Goal: Task Accomplishment & Management: Use online tool/utility

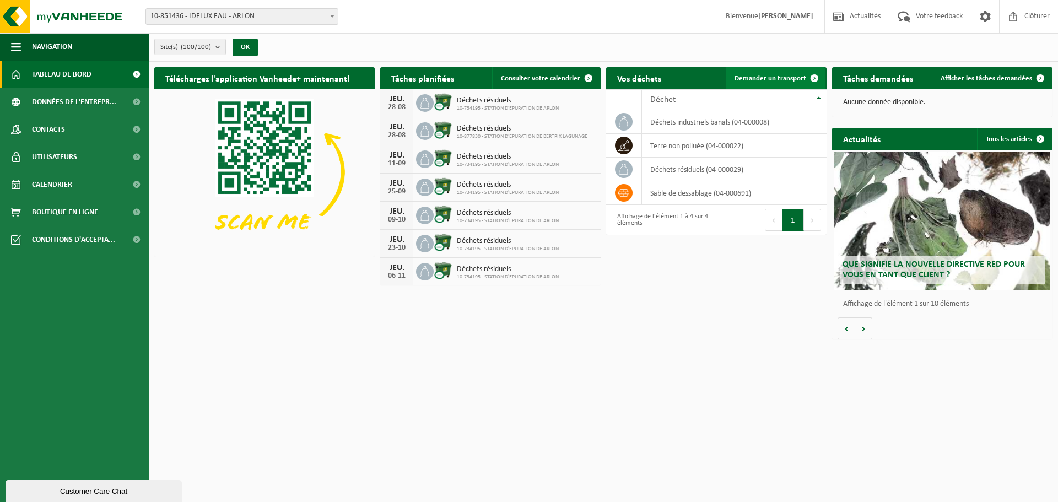
click at [766, 75] on span "Demander un transport" at bounding box center [771, 78] width 72 height 7
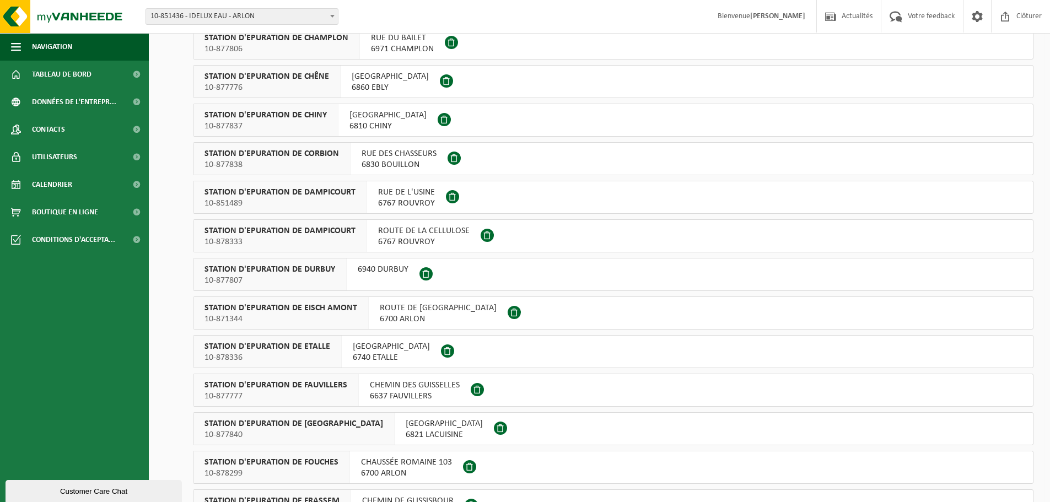
scroll to position [1077, 0]
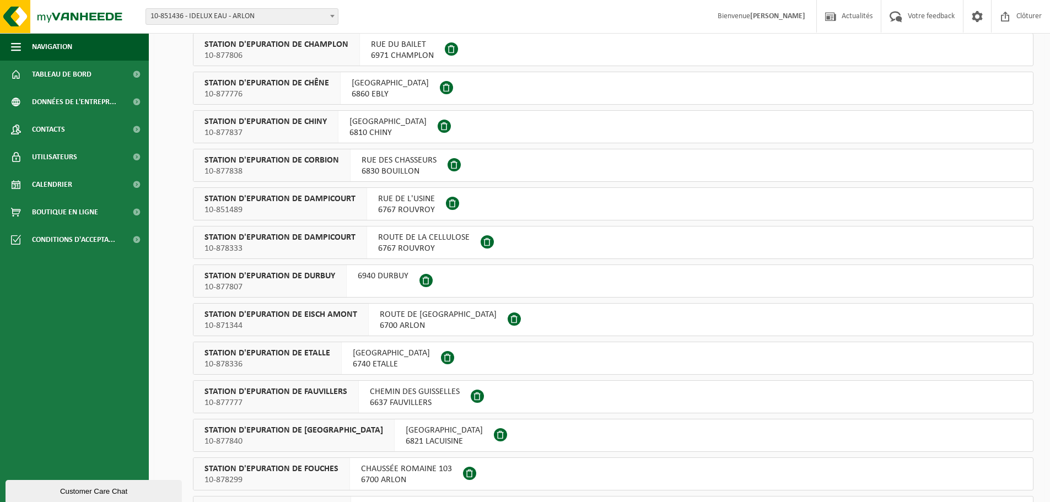
click at [406, 239] on span "ROUTE DE LA CELLULOSE" at bounding box center [423, 237] width 91 height 11
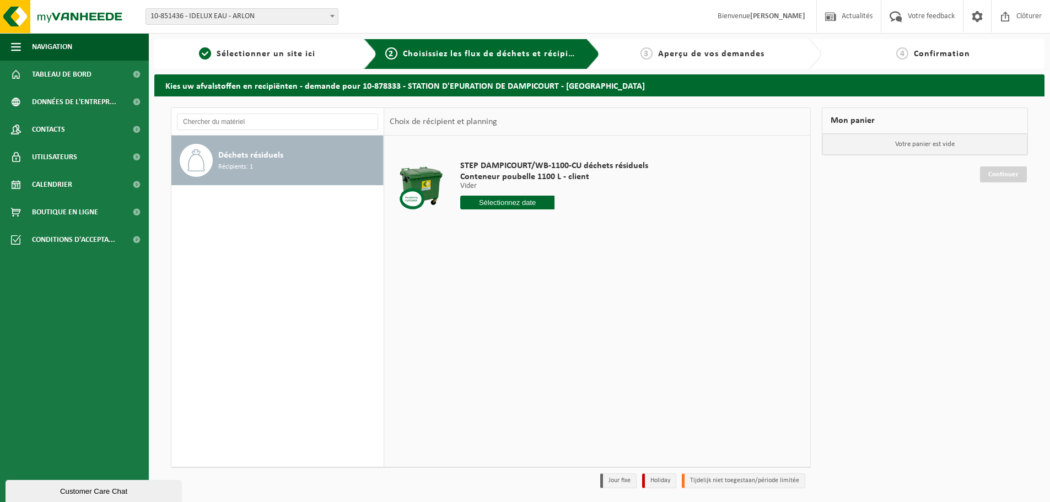
click at [499, 199] on input "text" at bounding box center [507, 203] width 94 height 14
click at [531, 337] on div "28" at bounding box center [528, 336] width 19 height 18
type input "à partir de 2025-08-28"
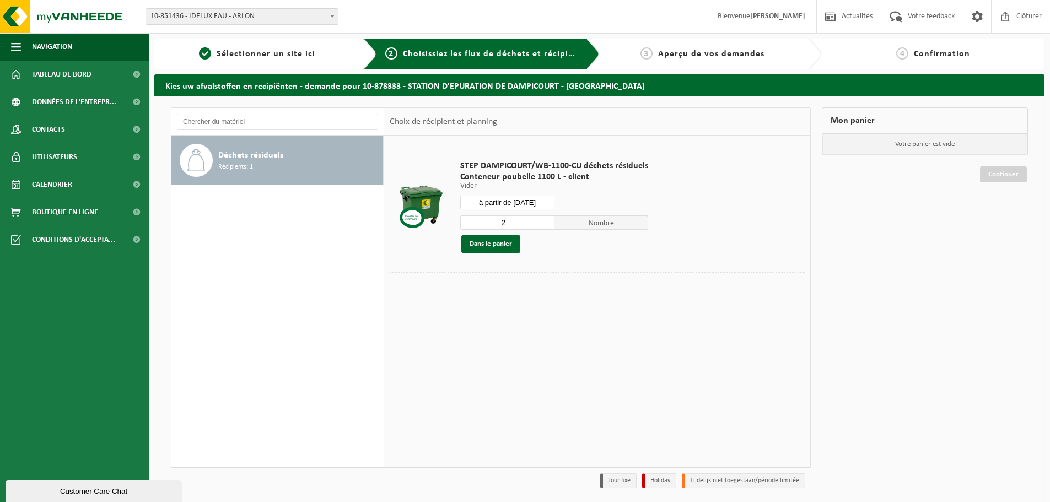
click at [546, 221] on input "2" at bounding box center [507, 222] width 94 height 14
click at [546, 221] on input "3" at bounding box center [507, 222] width 94 height 14
type input "4"
click at [546, 221] on input "4" at bounding box center [507, 222] width 94 height 14
click at [485, 244] on button "Dans le panier" at bounding box center [490, 244] width 59 height 18
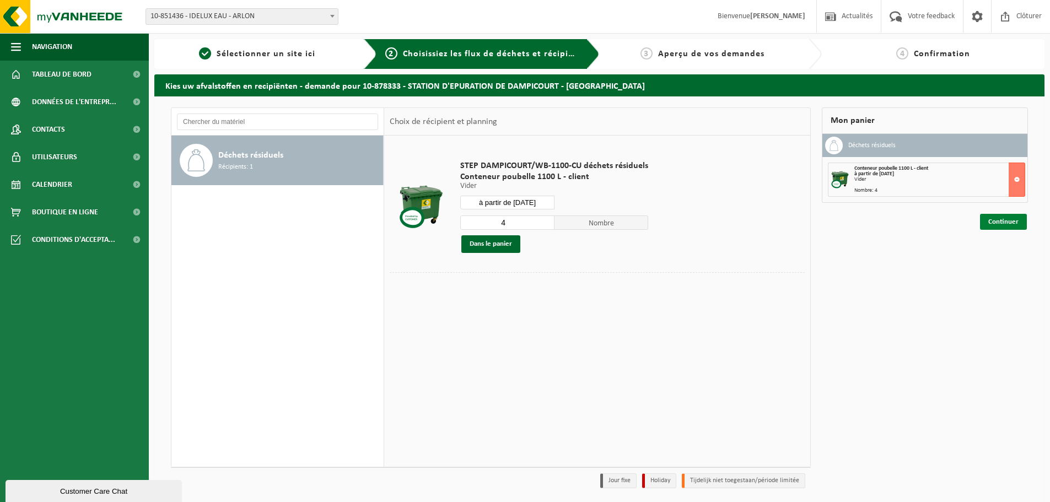
click at [1011, 219] on link "Continuer" at bounding box center [1003, 222] width 47 height 16
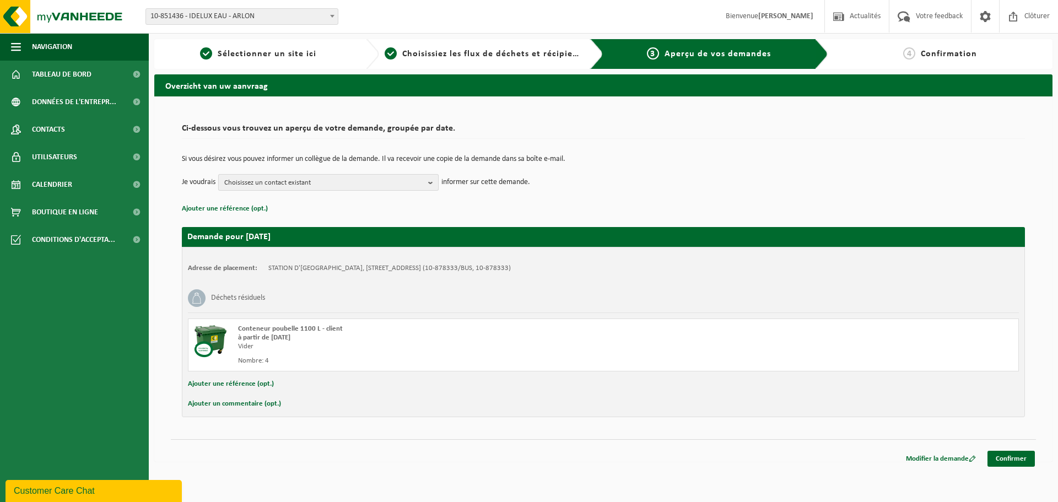
click at [431, 182] on b "button" at bounding box center [433, 182] width 10 height 15
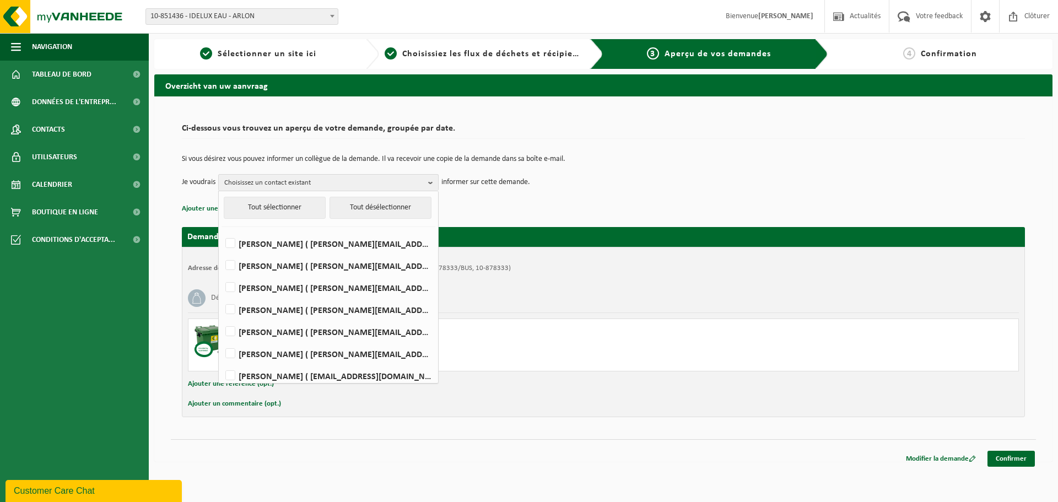
click at [747, 168] on td "Si vous désirez vous pouvez informer un collègue de la demande. Il va recevoir …" at bounding box center [603, 164] width 843 height 19
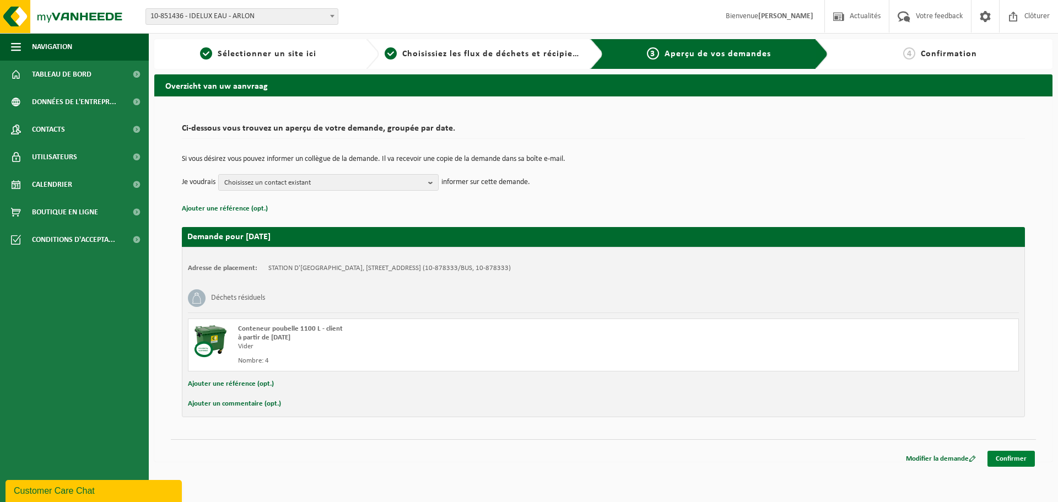
click at [1012, 455] on link "Confirmer" at bounding box center [1011, 459] width 47 height 16
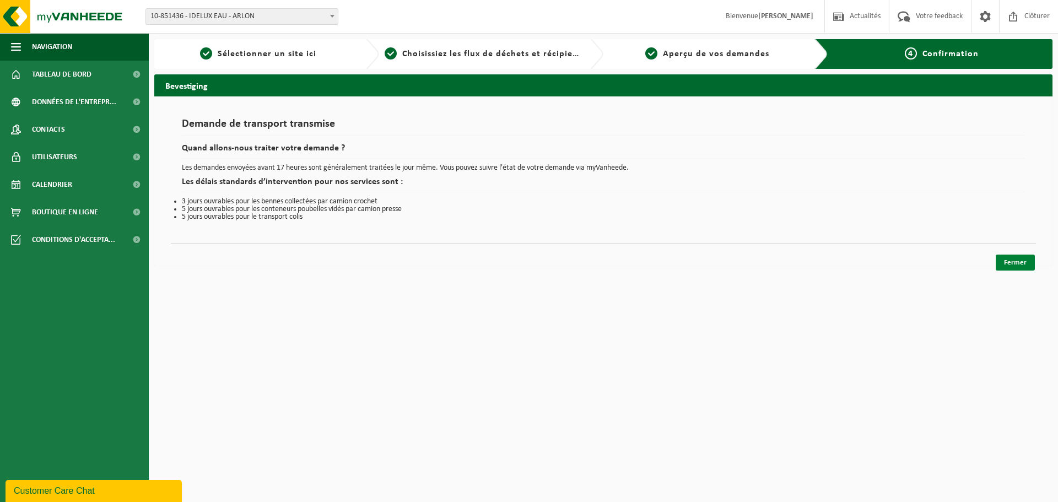
click at [1013, 262] on link "Fermer" at bounding box center [1015, 263] width 39 height 16
